Goal: Task Accomplishment & Management: Use online tool/utility

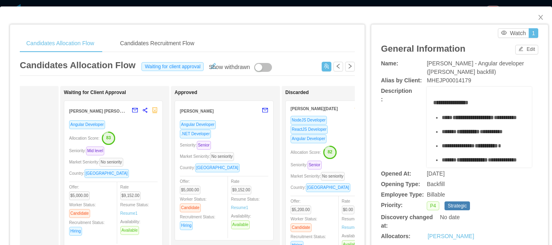
drag, startPoint x: 184, startPoint y: 43, endPoint x: 224, endPoint y: 162, distance: 125.1
click at [183, 43] on div "Candidates Recruitment Flow" at bounding box center [157, 43] width 87 height 18
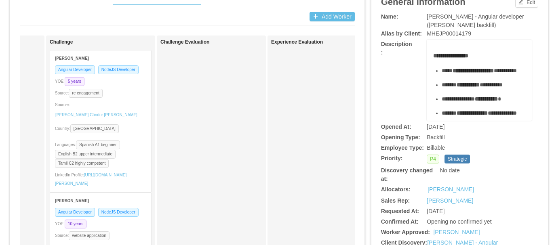
scroll to position [40, 0]
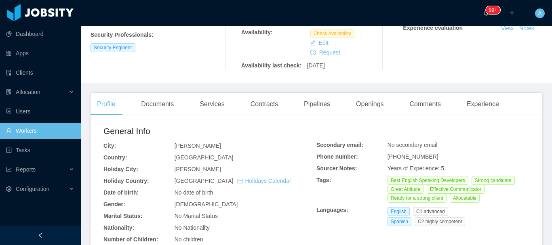
scroll to position [202, 0]
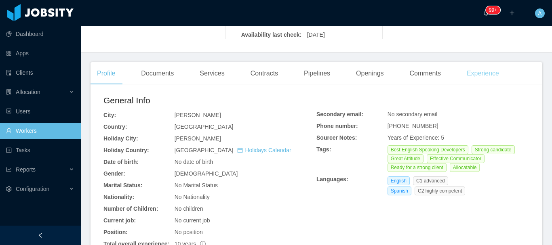
click at [483, 76] on div "Experience" at bounding box center [482, 73] width 45 height 23
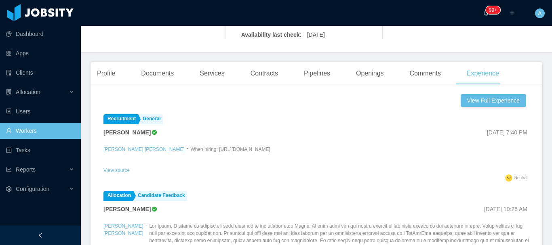
scroll to position [118, 0]
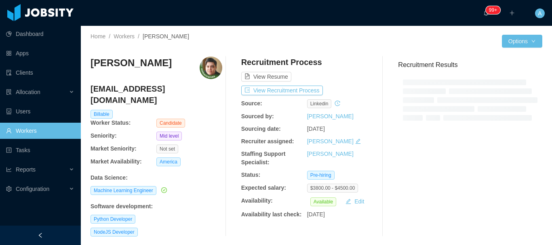
click at [364, 193] on div "Recruitment Process View Resume View Recruitment Process Source: linkedin Sourc…" at bounding box center [307, 147] width 132 height 180
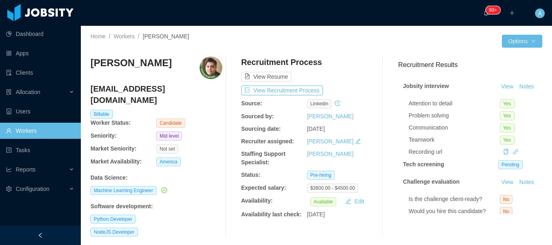
scroll to position [81, 0]
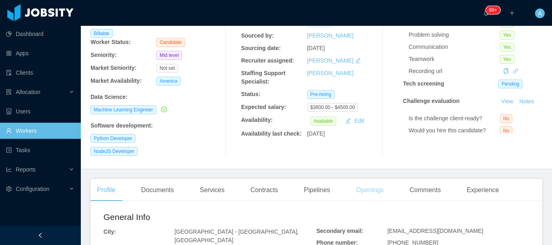
click at [366, 185] on div "Openings" at bounding box center [370, 190] width 41 height 23
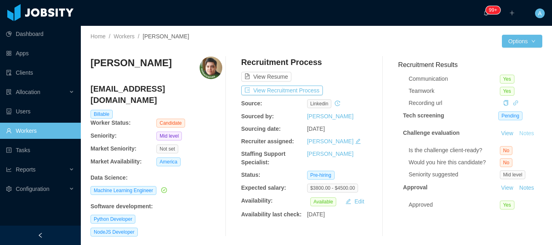
scroll to position [80, 0]
click at [516, 186] on button "Notes" at bounding box center [526, 188] width 21 height 10
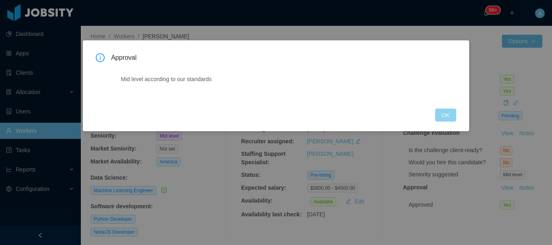
click at [443, 112] on button "OK" at bounding box center [445, 115] width 21 height 13
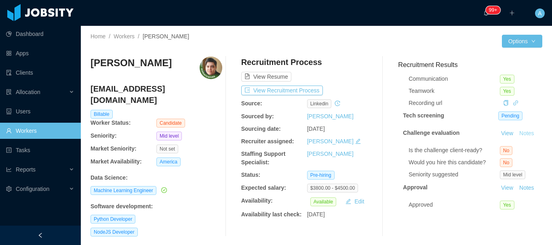
click at [516, 129] on button "Notes" at bounding box center [526, 134] width 21 height 10
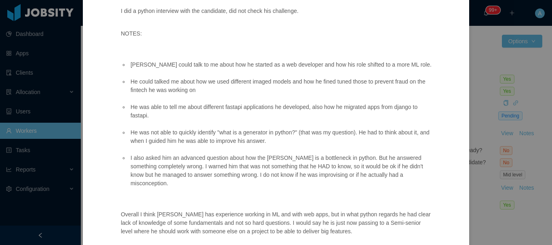
scroll to position [108, 0]
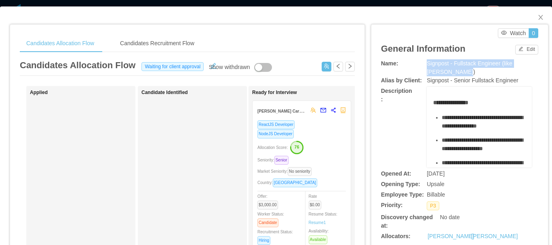
drag, startPoint x: 423, startPoint y: 65, endPoint x: 433, endPoint y: 70, distance: 11.3
click at [446, 70] on div "Signpost - Fullstack Engineer (like Renan Zelaya)" at bounding box center [479, 67] width 105 height 17
copy span "Signpost - Fullstack Engineer (like Renan Zelaya)"
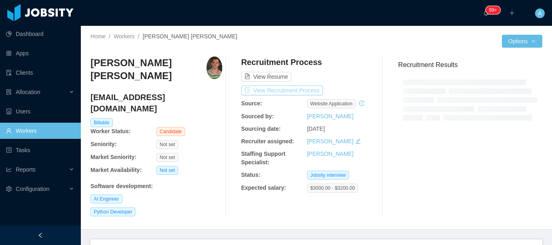
click at [304, 90] on button "View Recruitment Process" at bounding box center [282, 91] width 82 height 10
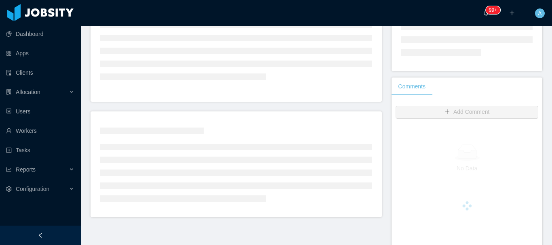
scroll to position [121, 0]
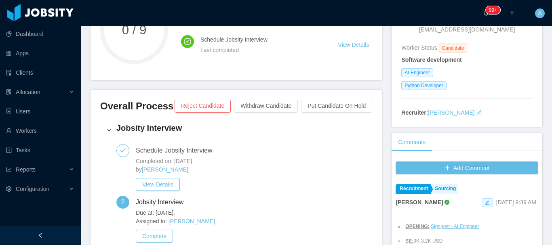
click at [485, 200] on icon "icon: edit" at bounding box center [487, 202] width 5 height 5
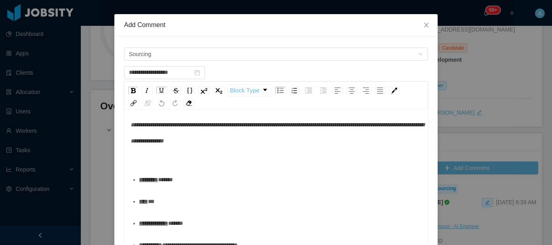
scroll to position [40, 0]
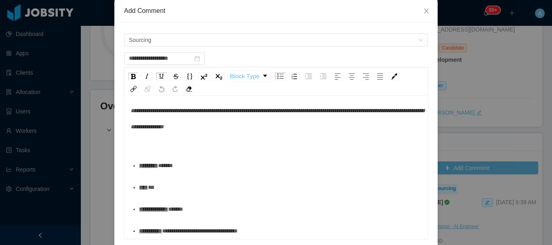
click at [173, 168] on span "*******" at bounding box center [165, 166] width 15 height 6
paste div "To enrich screen reader interactions, please activate Accessibility in Grammarl…"
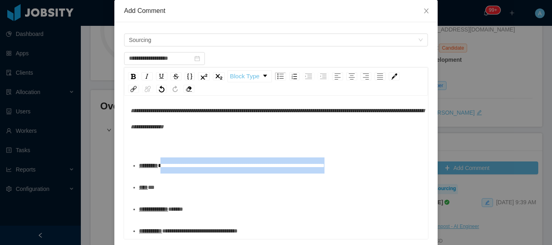
scroll to position [307, 0]
click at [386, 166] on div "**********" at bounding box center [280, 166] width 283 height 16
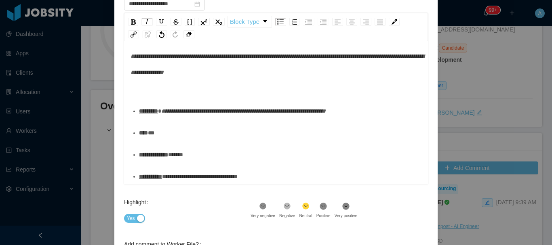
scroll to position [169, 0]
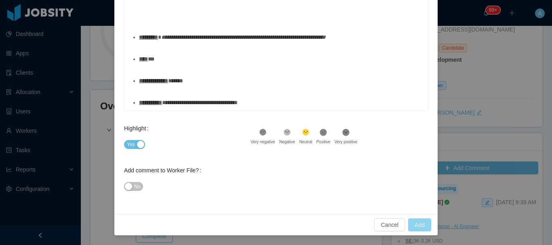
click at [411, 226] on button "Add" at bounding box center [419, 225] width 23 height 13
